Goal: Navigation & Orientation: Find specific page/section

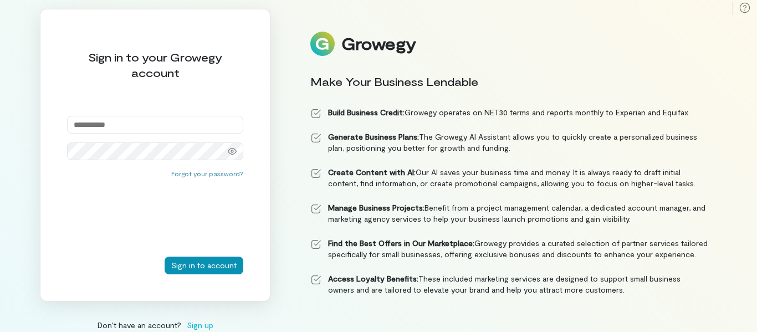
type input "**********"
click at [192, 265] on button "Sign in to account" at bounding box center [204, 266] width 79 height 18
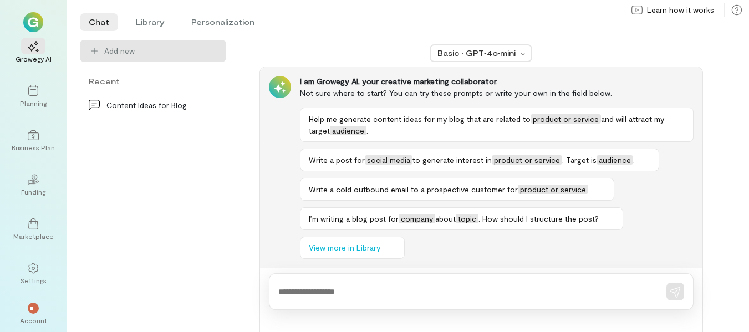
scroll to position [2, 0]
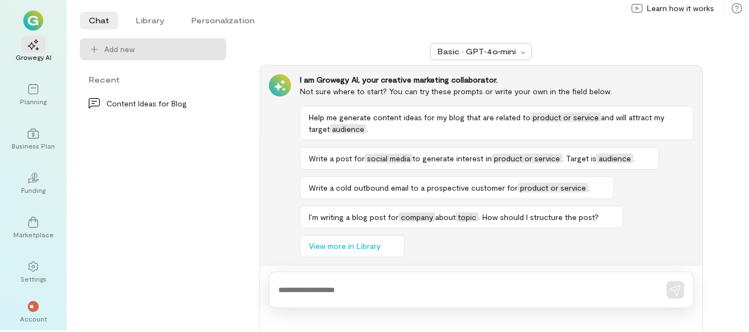
click at [39, 16] on img at bounding box center [33, 21] width 20 height 20
click at [35, 18] on img at bounding box center [33, 21] width 20 height 20
click at [91, 47] on icon at bounding box center [94, 49] width 11 height 11
click at [94, 49] on icon at bounding box center [94, 49] width 7 height 7
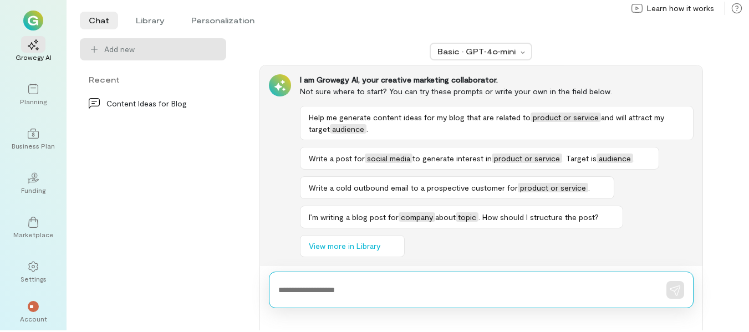
click at [310, 293] on textarea at bounding box center [465, 290] width 375 height 12
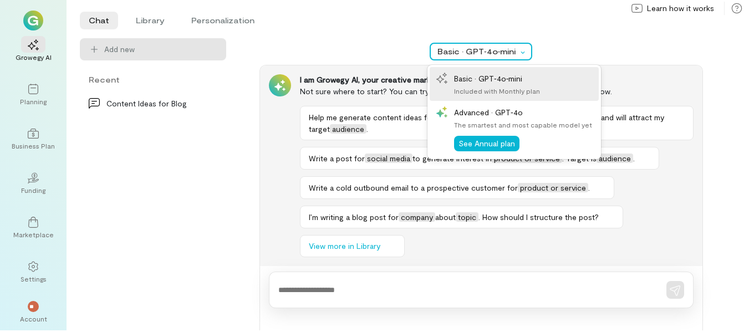
click at [521, 55] on div at bounding box center [524, 51] width 13 height 11
click at [522, 49] on div at bounding box center [524, 51] width 13 height 11
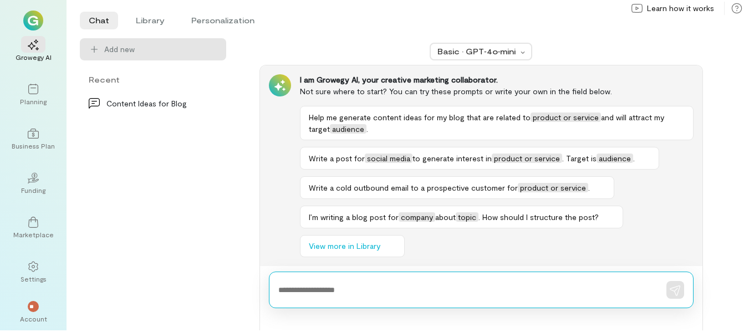
drag, startPoint x: 291, startPoint y: 289, endPoint x: 299, endPoint y: 276, distance: 16.2
click at [292, 289] on textarea at bounding box center [465, 290] width 375 height 12
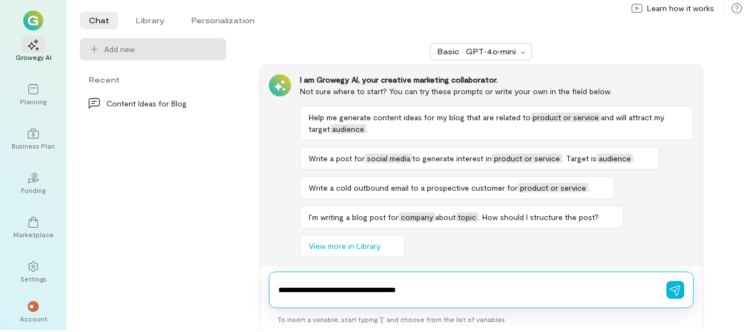
type textarea "**********"
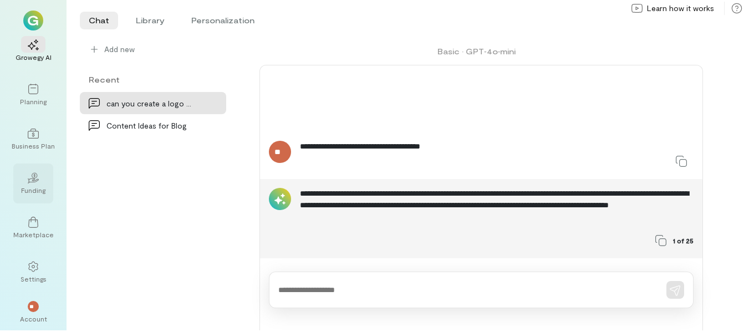
click at [33, 176] on icon "02" at bounding box center [33, 177] width 11 height 11
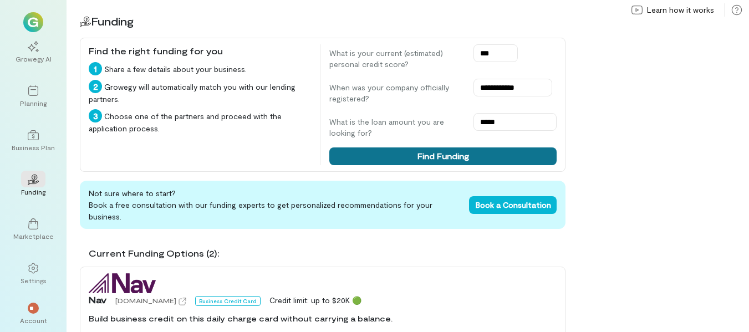
click at [427, 159] on button "Find Funding" at bounding box center [442, 156] width 227 height 18
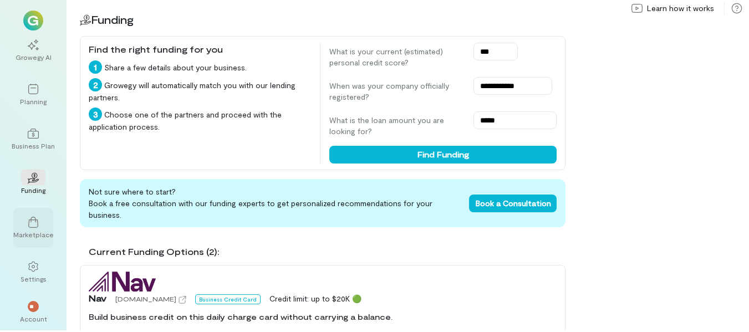
click at [30, 224] on icon at bounding box center [33, 222] width 11 height 11
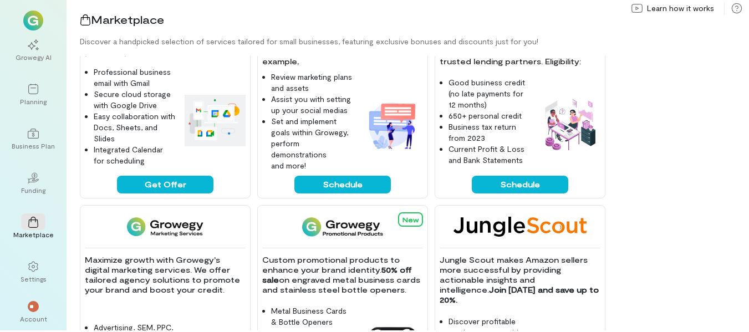
scroll to position [333, 0]
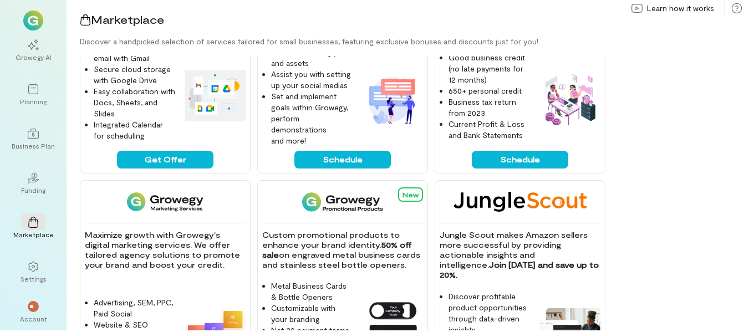
drag, startPoint x: 413, startPoint y: 253, endPoint x: 658, endPoint y: 221, distance: 247.2
click at [658, 221] on div "Get a $250 gift card when you sign up and spend first $1,000 with Brex. Get all…" at bounding box center [414, 193] width 669 height 274
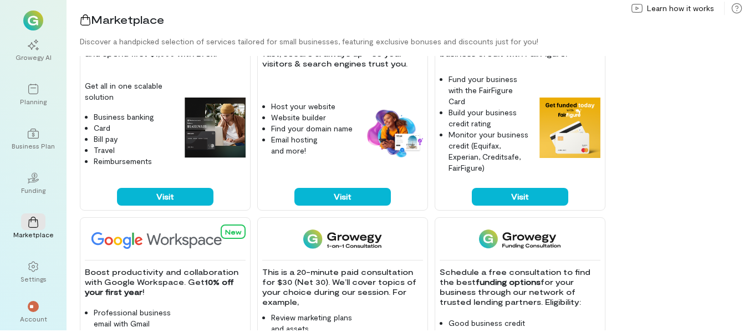
scroll to position [0, 0]
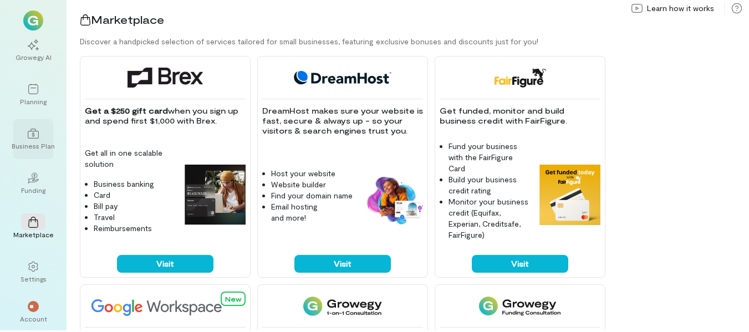
click at [34, 132] on icon at bounding box center [33, 133] width 11 height 11
